Goal: Check status: Check status

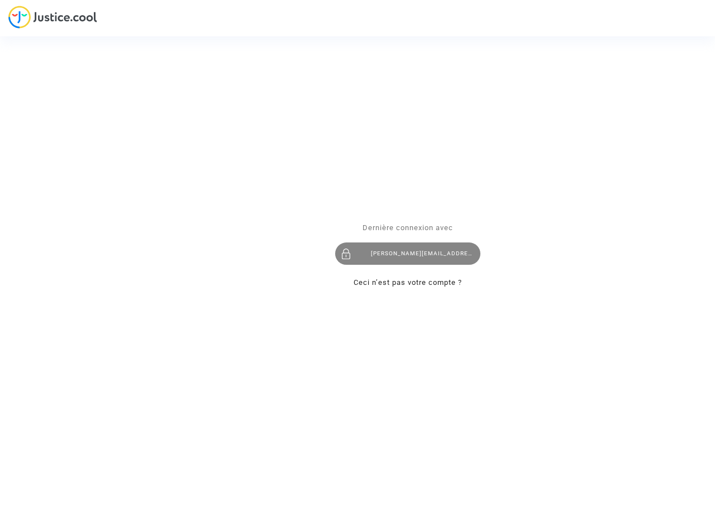
click at [417, 254] on div "nizar.belhi@tunisair.com.tn" at bounding box center [407, 253] width 145 height 22
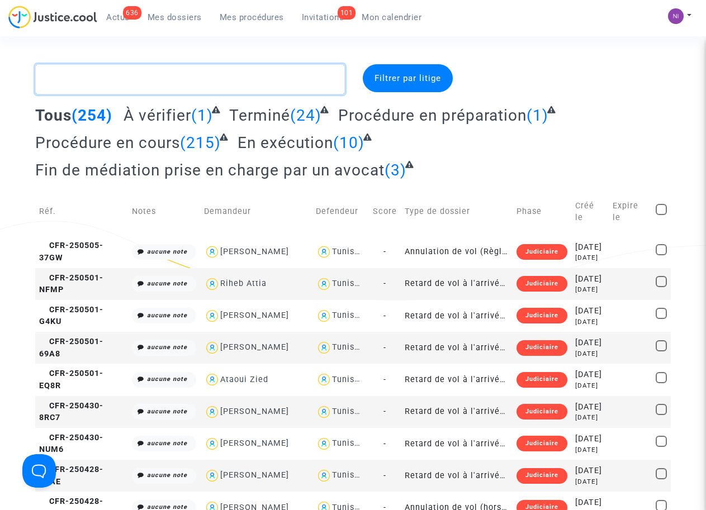
drag, startPoint x: 116, startPoint y: 83, endPoint x: 170, endPoint y: 124, distance: 68.2
click at [116, 81] on textarea at bounding box center [189, 79] width 309 height 30
paste textarea "CFR-200608-RVCC"
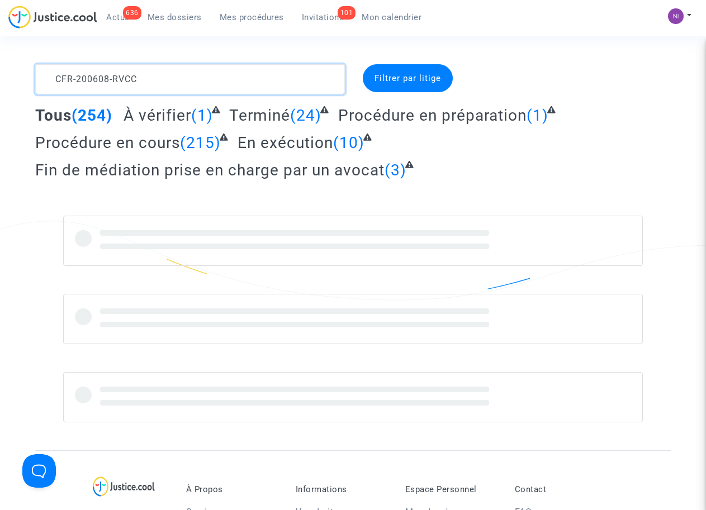
click at [53, 76] on textarea at bounding box center [189, 79] width 309 height 30
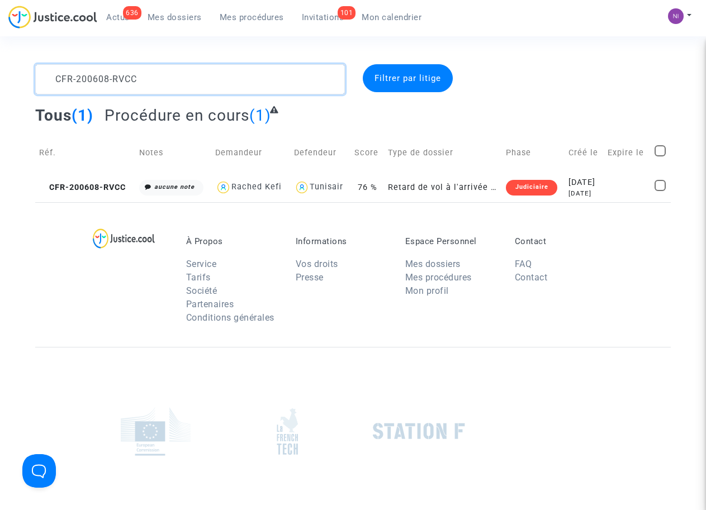
type textarea "CFR-200608-RVCC"
click at [589, 182] on div "[DATE]" at bounding box center [584, 183] width 32 height 12
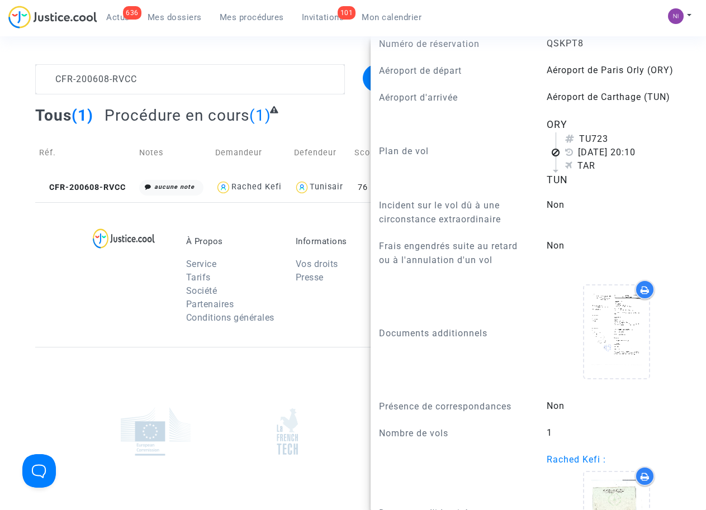
scroll to position [711, 0]
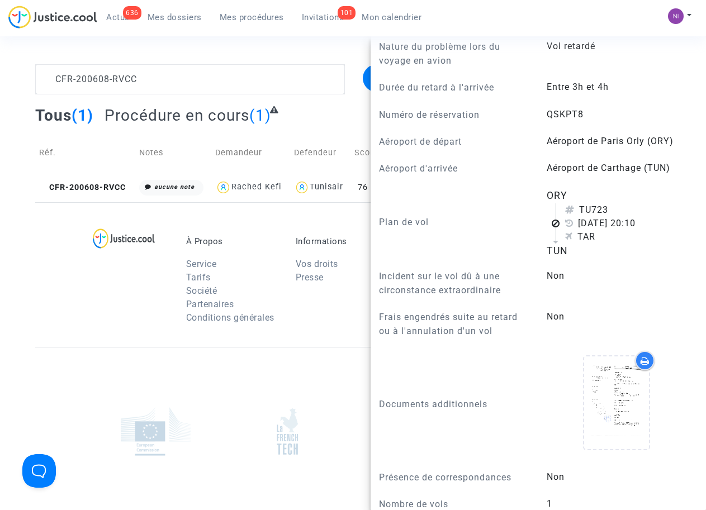
click at [491, 177] on div "Aéroport d'arrivée" at bounding box center [454, 169] width 168 height 16
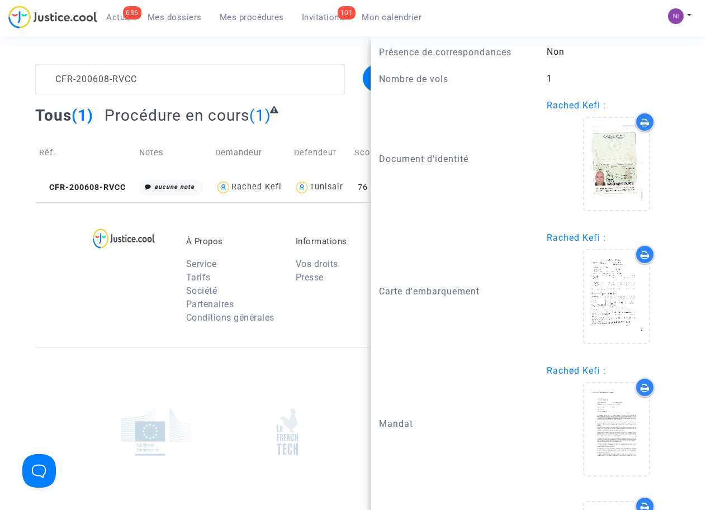
scroll to position [1137, 0]
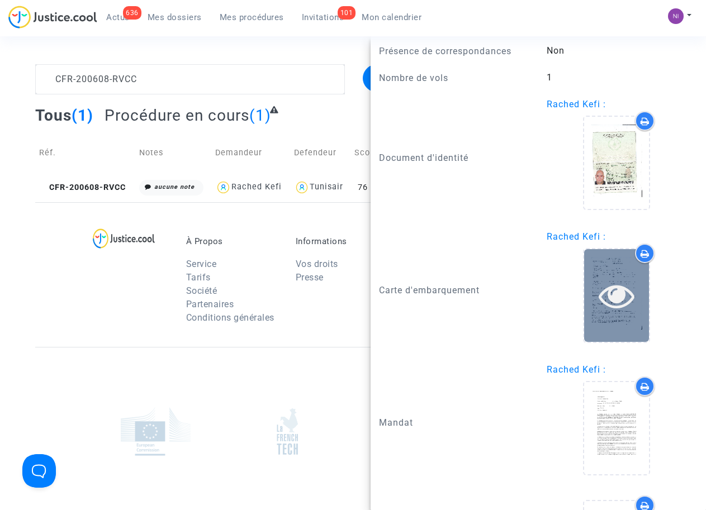
click at [605, 313] on icon at bounding box center [616, 296] width 36 height 36
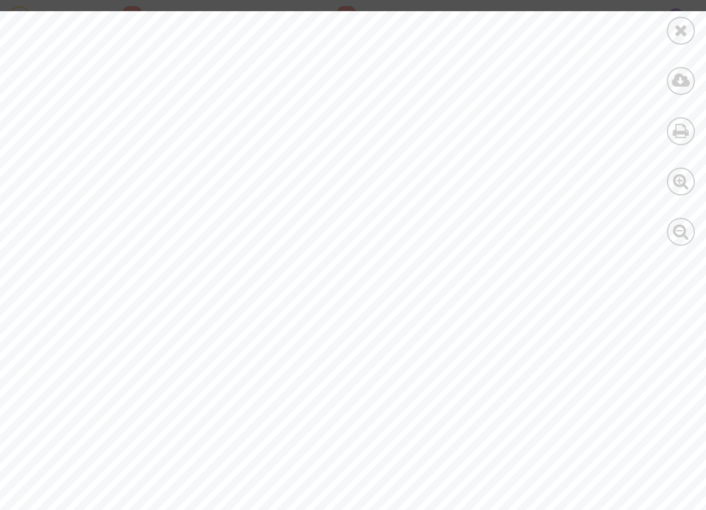
scroll to position [0, 0]
drag, startPoint x: 418, startPoint y: 180, endPoint x: 458, endPoint y: 183, distance: 40.4
click at [458, 183] on div at bounding box center [387, 512] width 775 height 1003
